Goal: Task Accomplishment & Management: Manage account settings

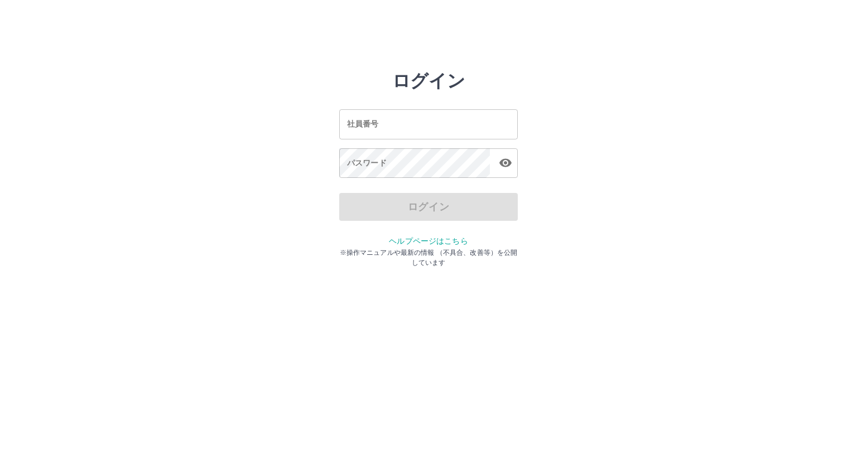
click at [383, 126] on input "社員番号" at bounding box center [428, 124] width 179 height 30
click at [357, 122] on input "******" at bounding box center [428, 124] width 179 height 30
type input "*******"
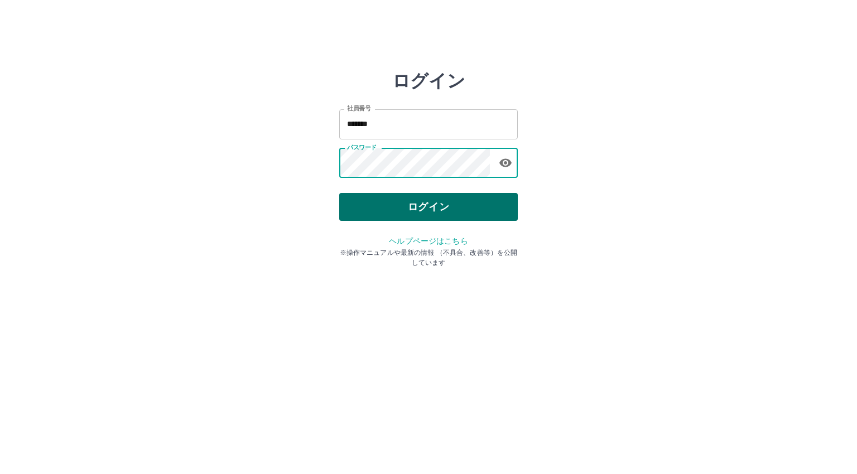
click at [379, 209] on button "ログイン" at bounding box center [428, 207] width 179 height 28
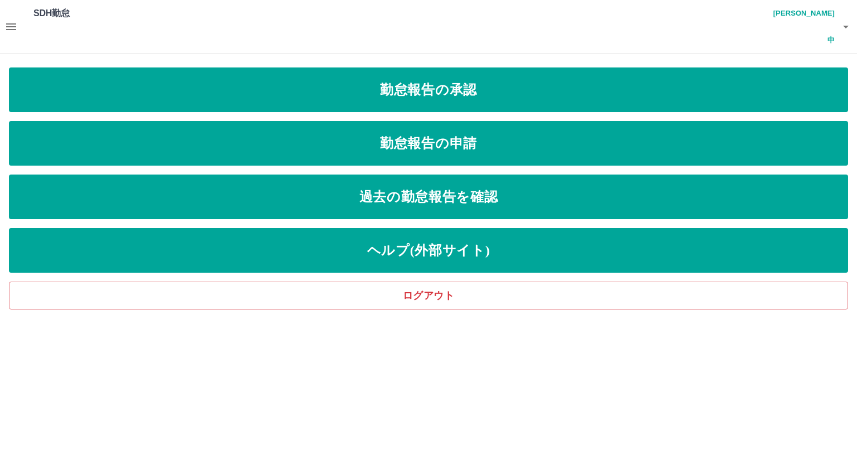
click at [15, 20] on icon "button" at bounding box center [10, 26] width 13 height 13
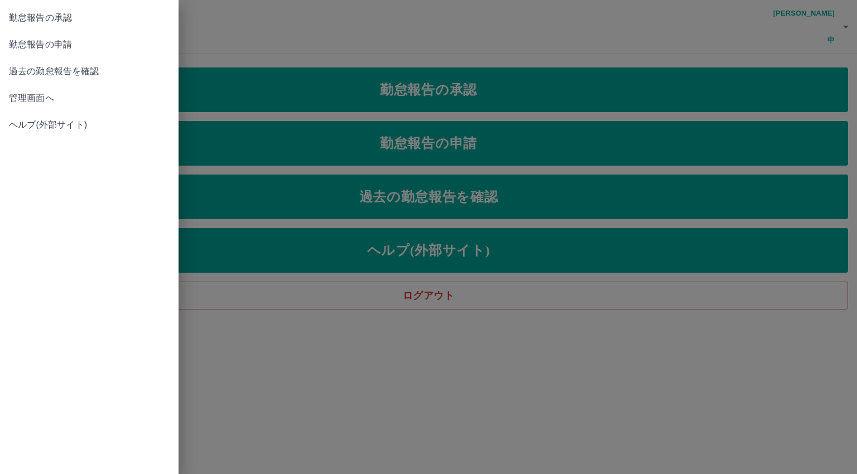
click at [42, 99] on span "管理画面へ" at bounding box center [89, 98] width 161 height 13
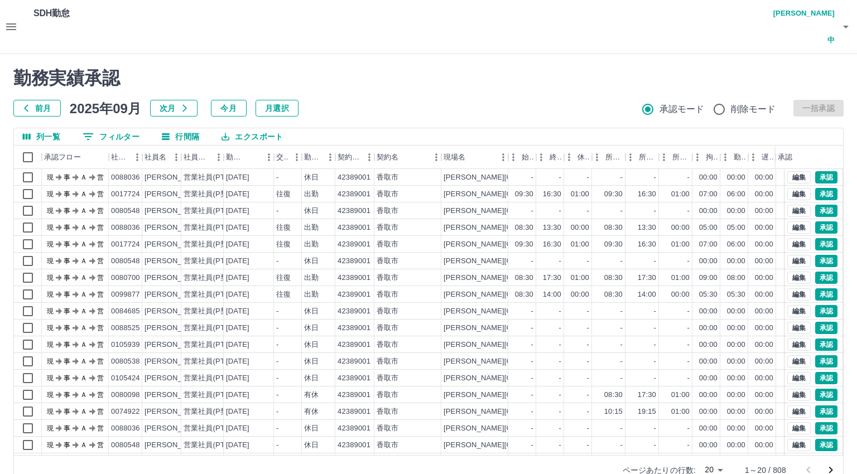
click at [708, 445] on body "SDH勤怠 [PERSON_NAME]中 勤務実績承認 前月 [DATE] 次月 今月 月選択 承認モード 削除モード 一括承認 列一覧 0 フィルター 行間…" at bounding box center [428, 249] width 857 height 498
click at [708, 431] on li "500" at bounding box center [714, 431] width 38 height 20
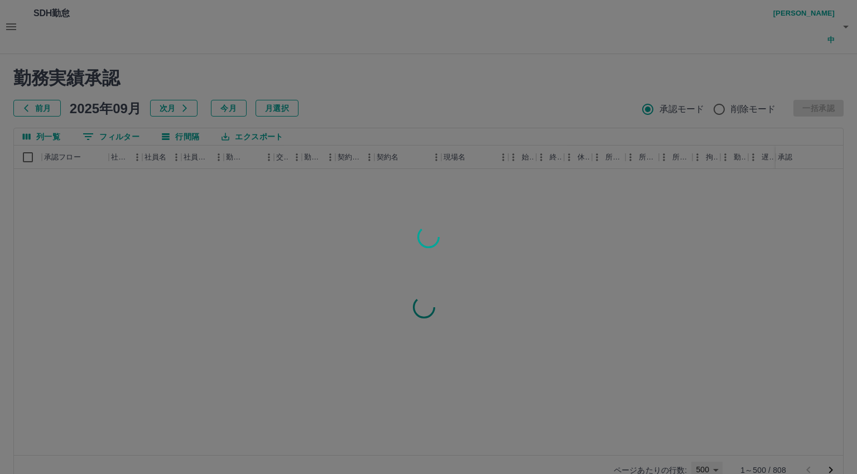
type input "***"
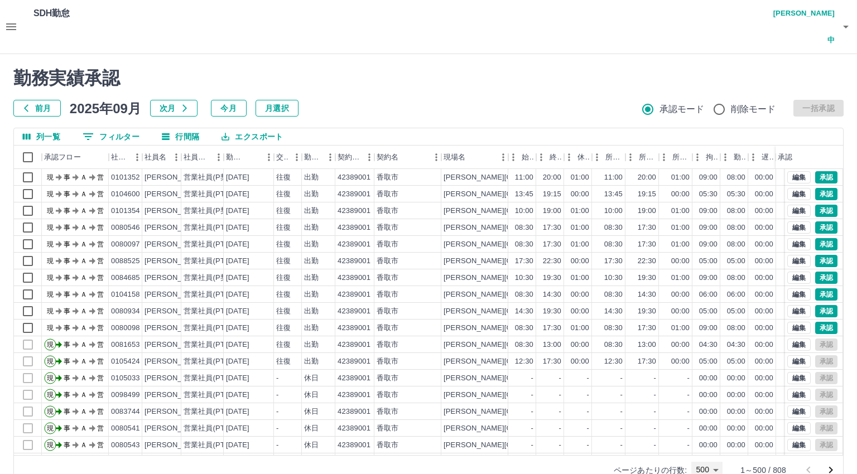
scroll to position [2953, 0]
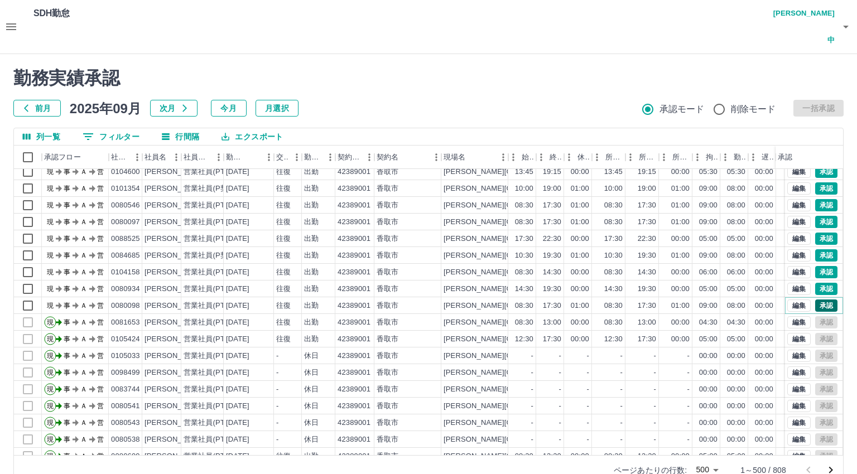
click at [817, 300] on button "承認" at bounding box center [826, 306] width 22 height 12
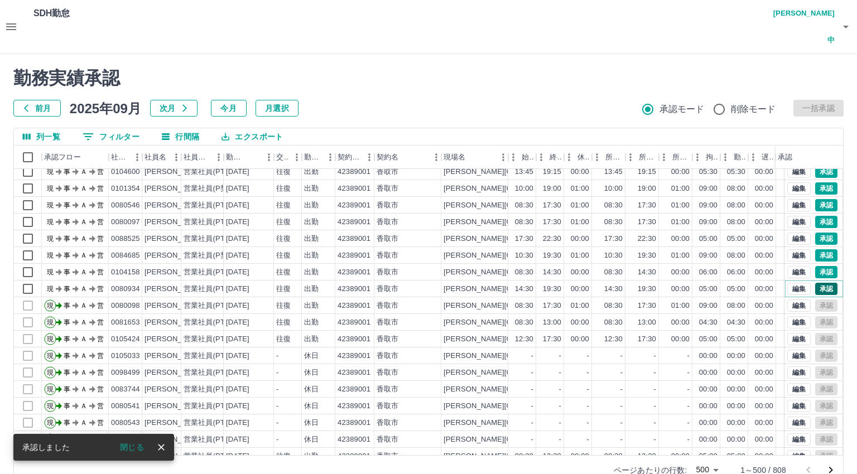
click at [815, 283] on button "承認" at bounding box center [826, 289] width 22 height 12
click at [817, 266] on button "承認" at bounding box center [826, 272] width 22 height 12
click at [815, 249] on button "承認" at bounding box center [826, 255] width 22 height 12
click at [815, 233] on button "承認" at bounding box center [826, 239] width 22 height 12
click at [817, 216] on button "承認" at bounding box center [826, 222] width 22 height 12
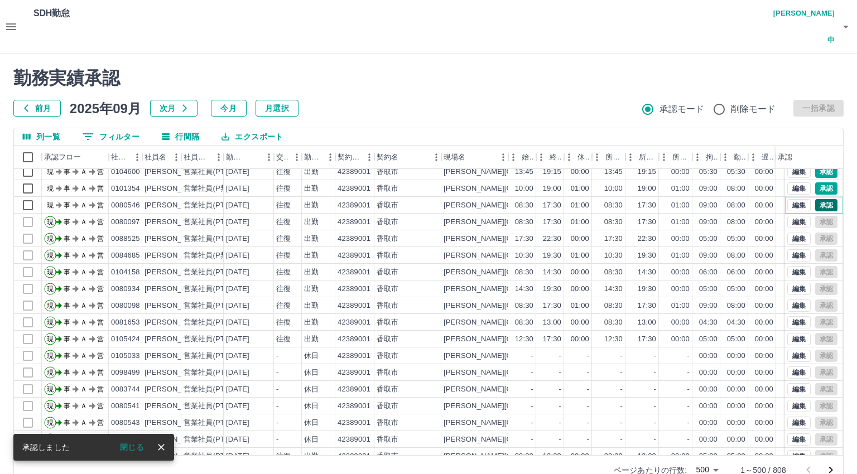
click at [816, 199] on button "承認" at bounding box center [826, 205] width 22 height 12
click at [817, 183] on button "承認" at bounding box center [826, 189] width 22 height 12
click at [815, 166] on button "承認" at bounding box center [826, 172] width 22 height 12
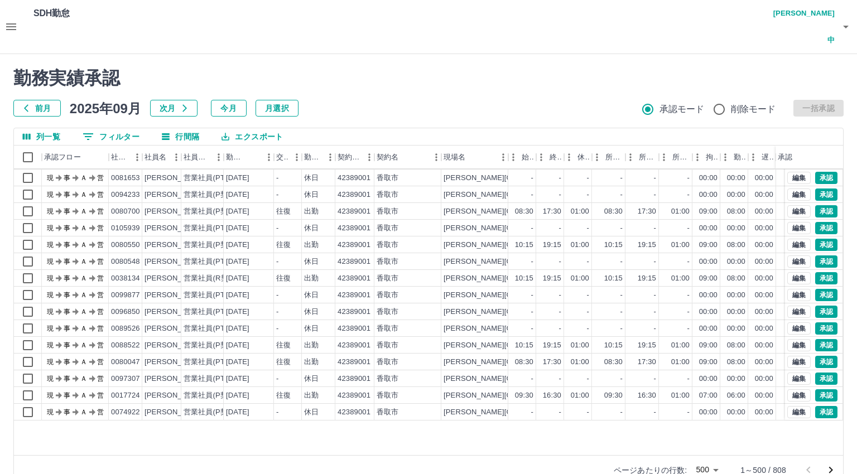
scroll to position [2562, 0]
